Goal: Find specific page/section: Find specific page/section

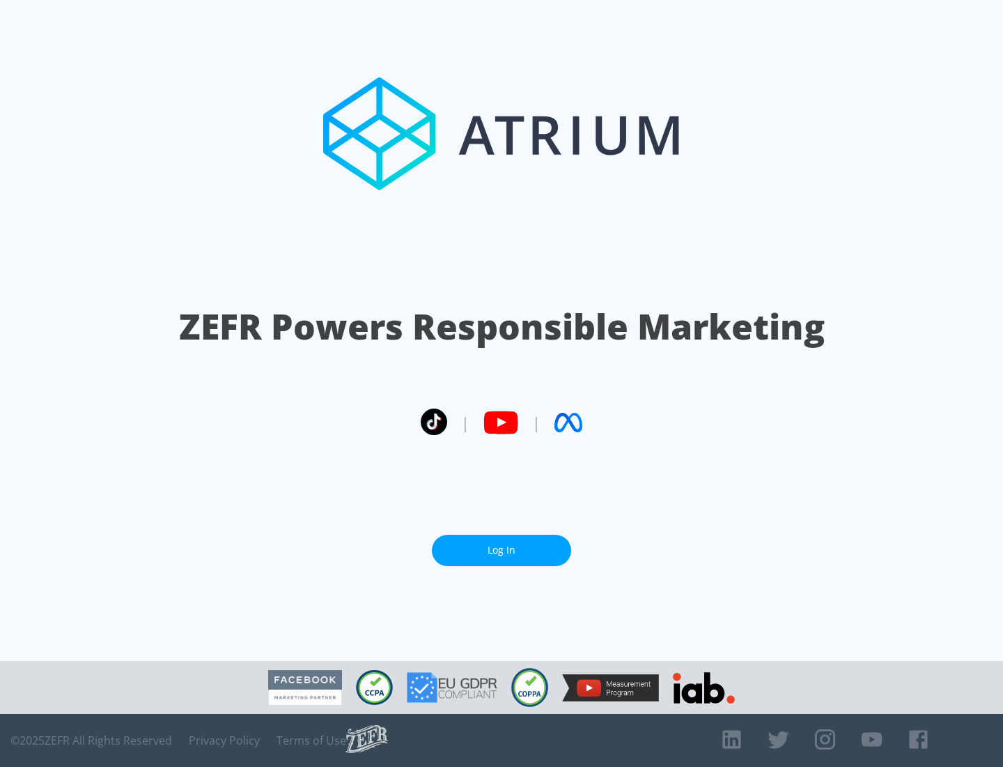
click at [502, 544] on link "Log In" at bounding box center [501, 549] width 139 height 31
